Goal: Task Accomplishment & Management: Complete application form

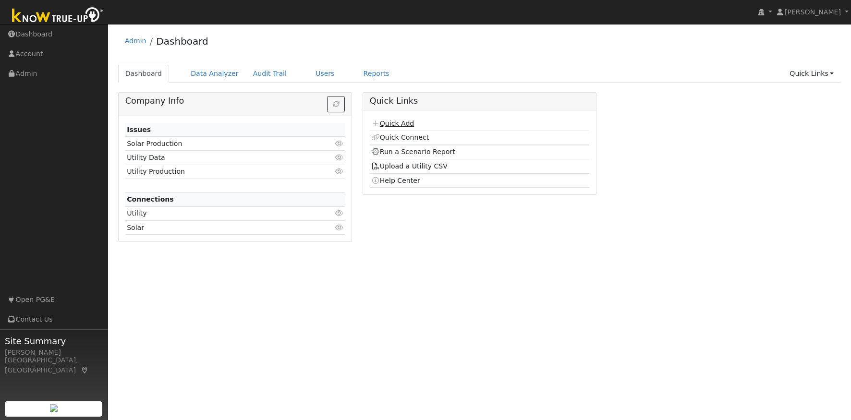
click at [396, 125] on link "Quick Add" at bounding box center [392, 124] width 43 height 8
click at [401, 124] on link "Quick Add" at bounding box center [392, 124] width 43 height 8
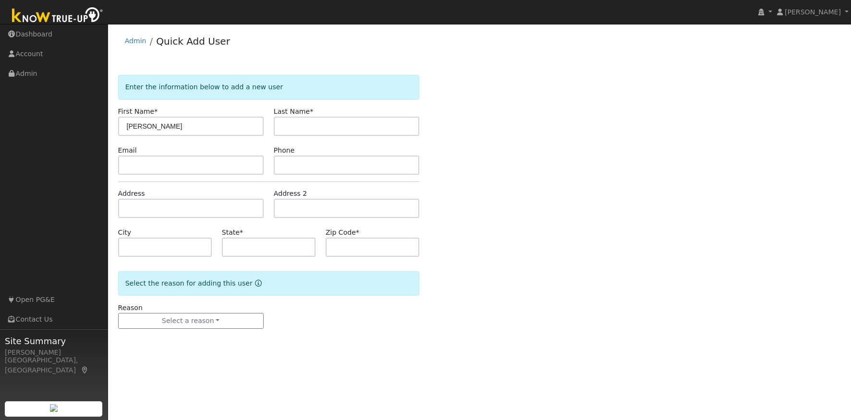
type input "[PERSON_NAME]"
type input "s"
type input "[EMAIL_ADDRESS][DOMAIN_NAME]"
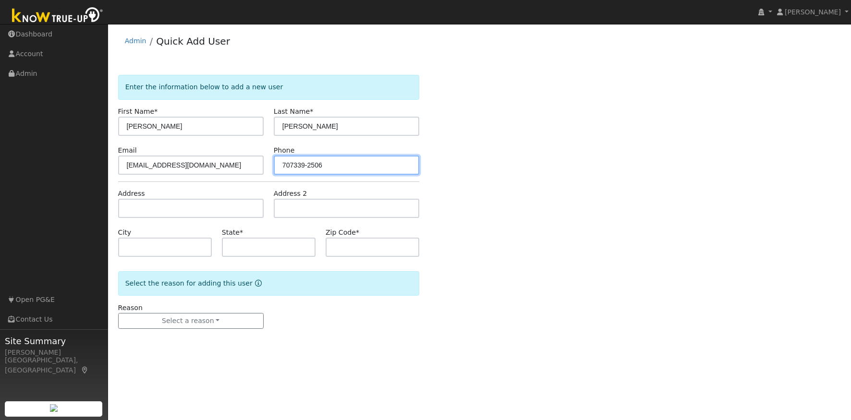
type input "707339-2506"
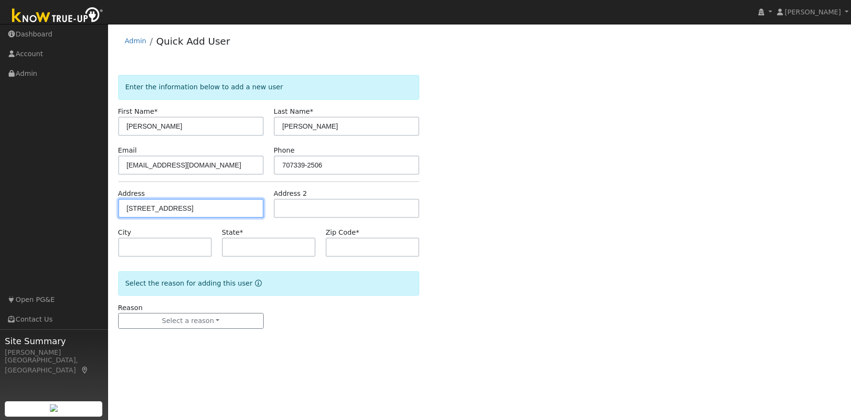
type input "[STREET_ADDRESS]"
type input "[GEOGRAPHIC_DATA]"
type input "CA"
type input "95370"
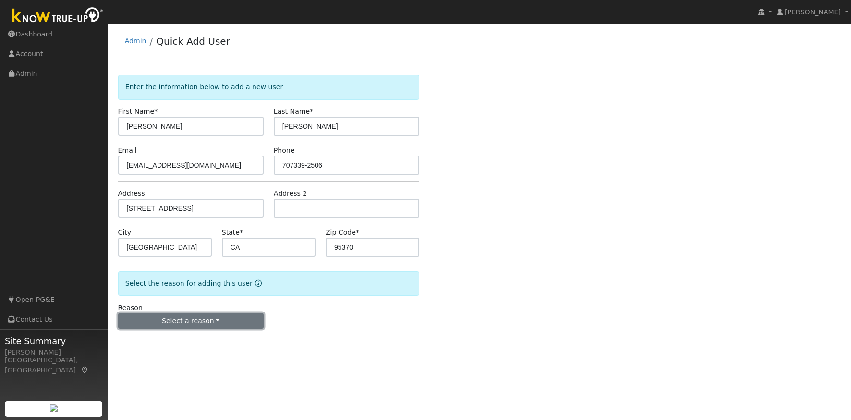
click at [202, 319] on button "Select a reason" at bounding box center [191, 321] width 146 height 16
click at [153, 339] on link "New lead" at bounding box center [172, 340] width 106 height 13
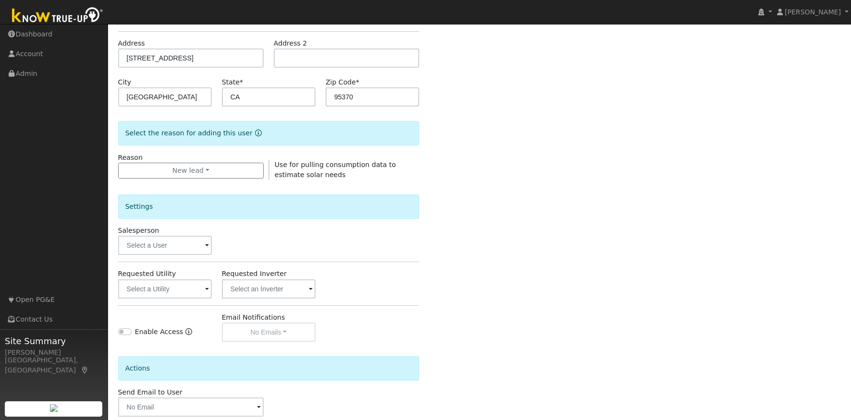
scroll to position [202, 0]
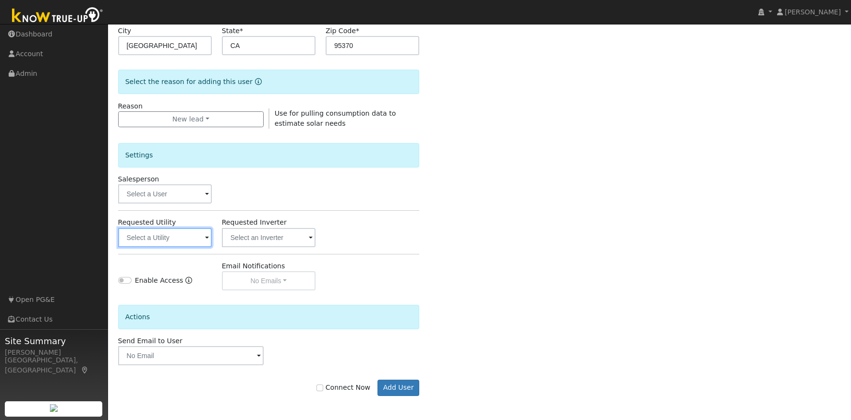
click at [152, 238] on input "text" at bounding box center [165, 237] width 94 height 19
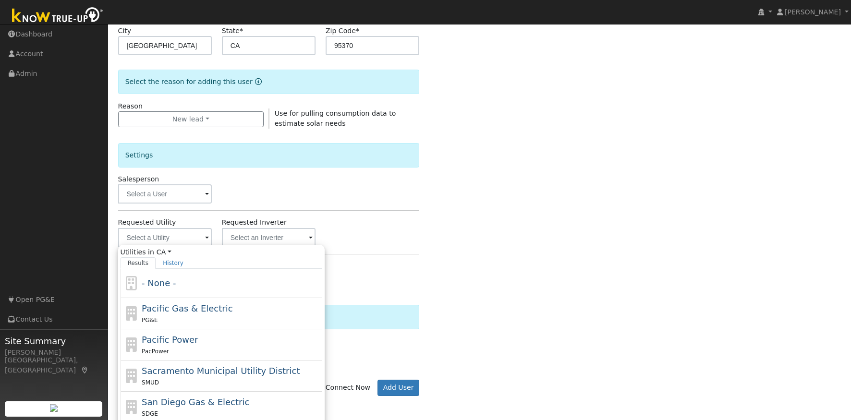
click at [197, 311] on span "Pacific Gas & Electric" at bounding box center [187, 309] width 91 height 10
type input "Pacific Gas & Electric"
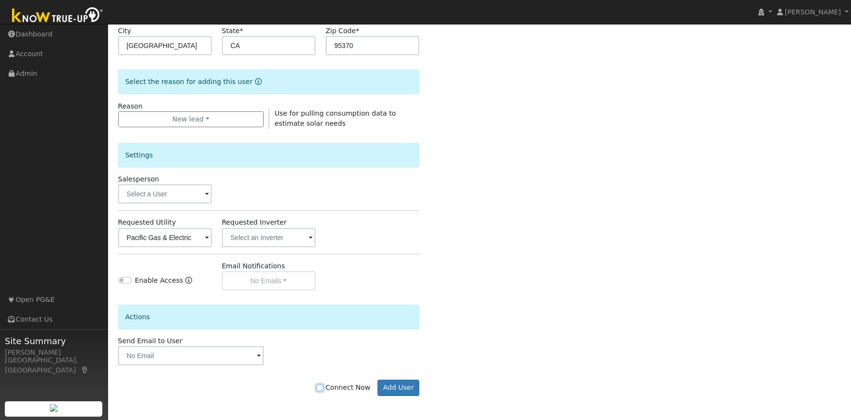
scroll to position [201, 0]
click at [323, 389] on input "Connect Now" at bounding box center [320, 388] width 7 height 7
checkbox input "true"
click at [400, 388] on button "Add User" at bounding box center [399, 388] width 42 height 16
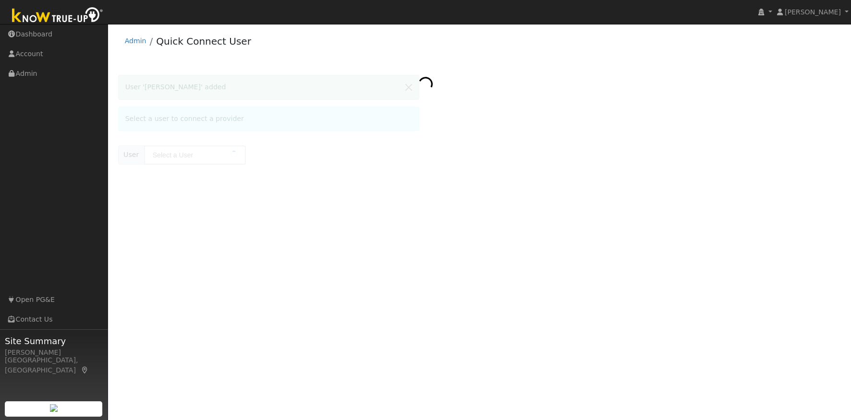
type input "[PERSON_NAME]"
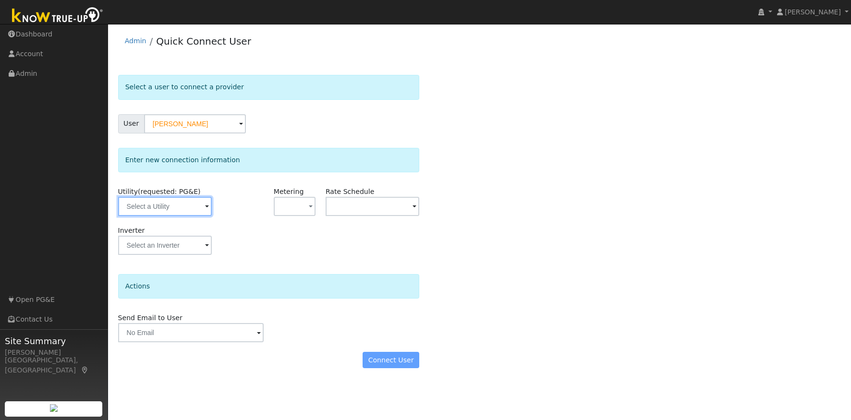
click at [159, 212] on input "text" at bounding box center [165, 206] width 94 height 19
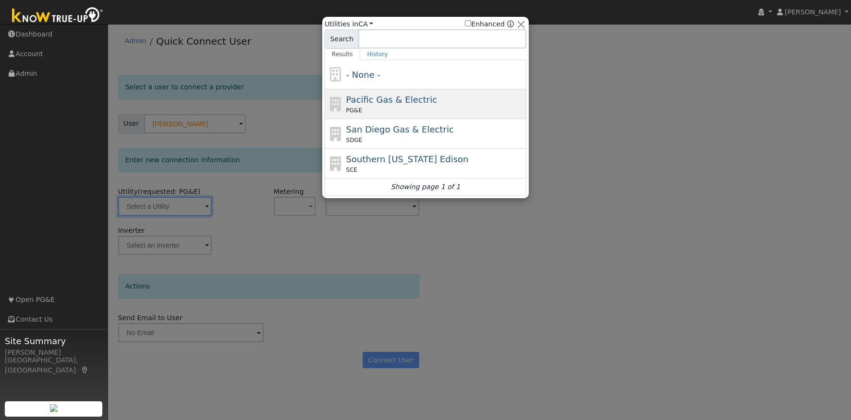
click at [442, 99] on div "Pacific Gas & Electric PG&E" at bounding box center [435, 104] width 178 height 22
type input "PG&E"
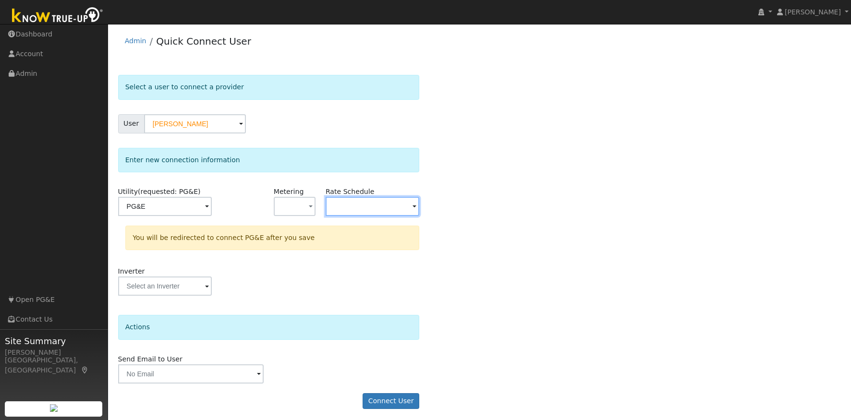
drag, startPoint x: 378, startPoint y: 215, endPoint x: 371, endPoint y: 212, distance: 7.1
click at [378, 215] on input "text" at bounding box center [373, 206] width 94 height 19
click at [363, 204] on input "text" at bounding box center [373, 206] width 94 height 19
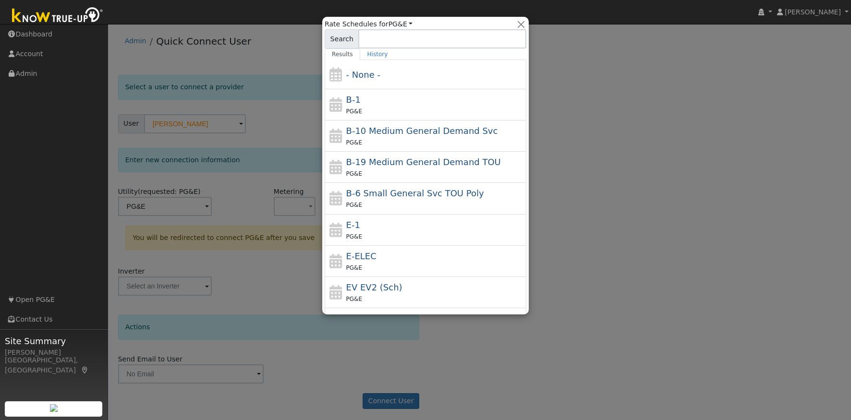
click at [362, 259] on span "E-ELEC" at bounding box center [361, 256] width 30 height 10
type input "E-ELEC"
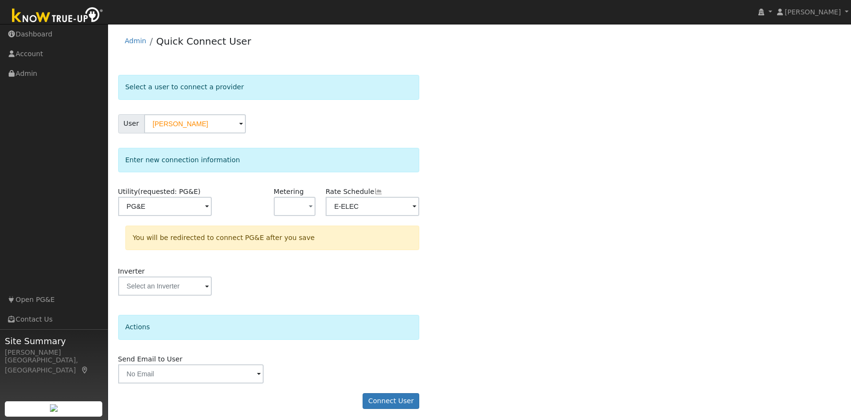
click at [490, 308] on div "Select a user to connect a provider User Zachary Barlow Account Default Account…" at bounding box center [479, 247] width 723 height 344
click at [384, 401] on button "Connect User" at bounding box center [391, 401] width 57 height 16
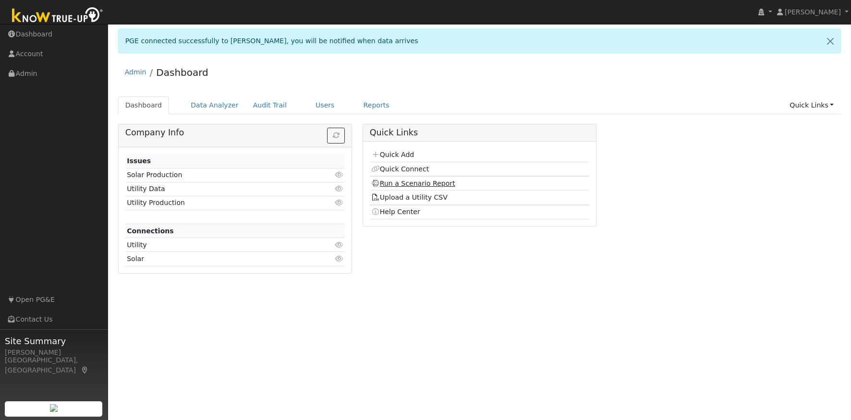
click at [421, 185] on link "Run a Scenario Report" at bounding box center [413, 184] width 84 height 8
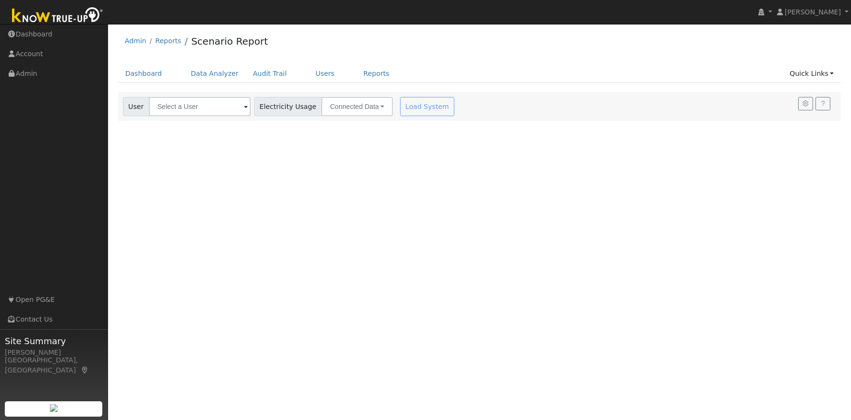
click at [405, 106] on div "Load System" at bounding box center [428, 106] width 61 height 19
click at [404, 108] on div "Load System" at bounding box center [428, 106] width 61 height 19
click at [406, 141] on div "User Profile First name Last name Email Email Notifications No Emails No Emails…" at bounding box center [479, 222] width 743 height 396
click at [490, 41] on div "Admin Reports Scenario Report" at bounding box center [479, 43] width 723 height 29
click at [184, 112] on input "text" at bounding box center [200, 106] width 102 height 19
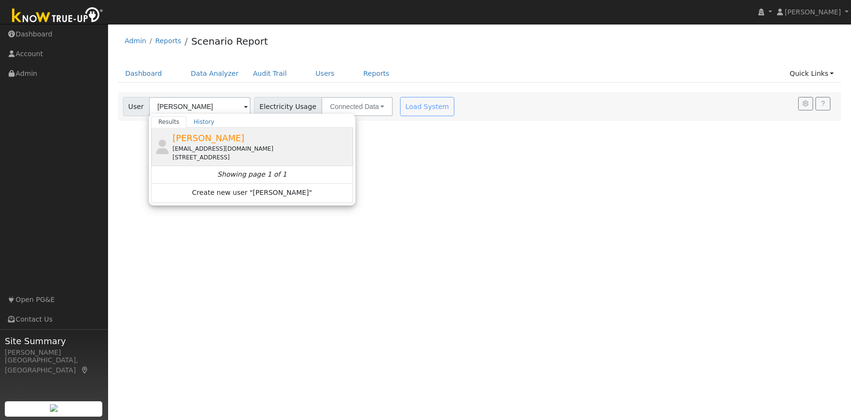
click at [200, 140] on span "[PERSON_NAME]" at bounding box center [208, 138] width 72 height 10
type input "[PERSON_NAME]"
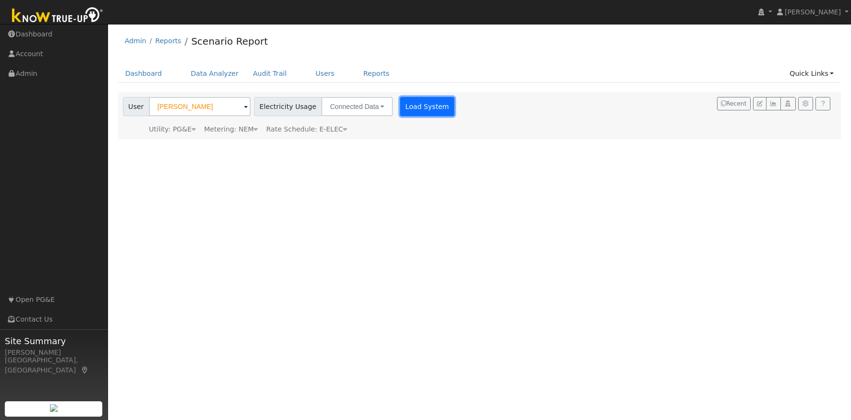
click at [407, 106] on button "Load System" at bounding box center [427, 106] width 55 height 19
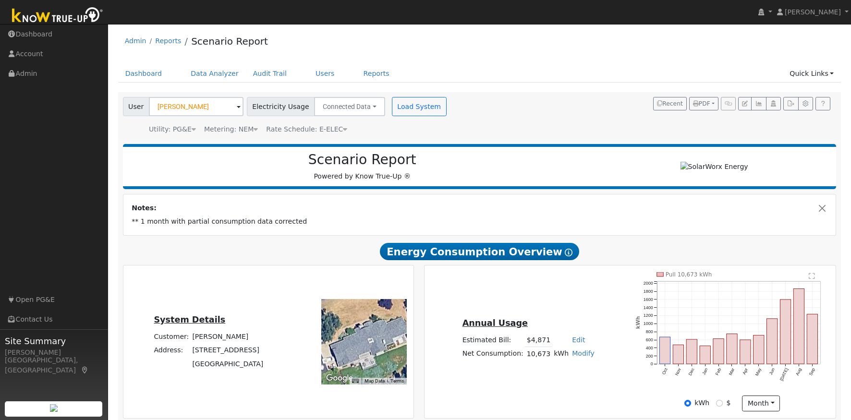
scroll to position [1, 0]
